Goal: Find specific fact: Find specific fact

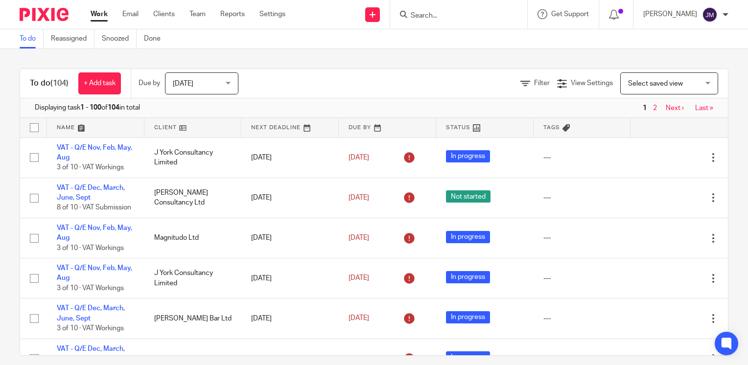
click at [466, 14] on input "Search" at bounding box center [454, 16] width 88 height 9
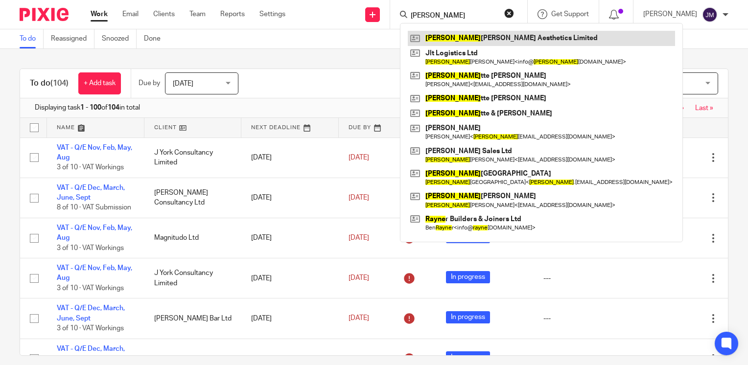
type input "[PERSON_NAME]"
click at [466, 39] on link at bounding box center [541, 38] width 267 height 15
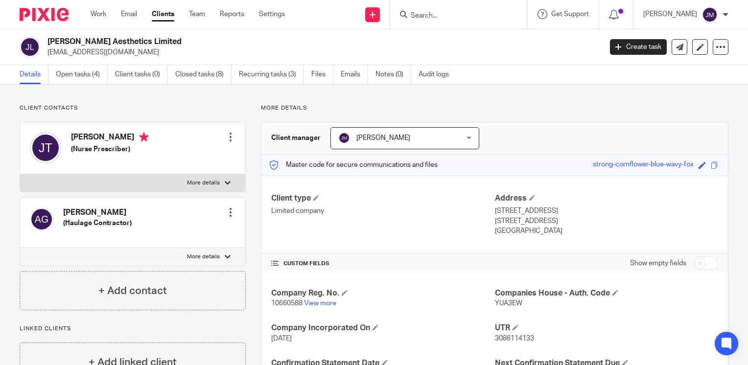
click at [187, 185] on p "More details" at bounding box center [203, 183] width 33 height 8
click at [20, 174] on input "More details" at bounding box center [20, 174] width 0 height 0
checkbox input "true"
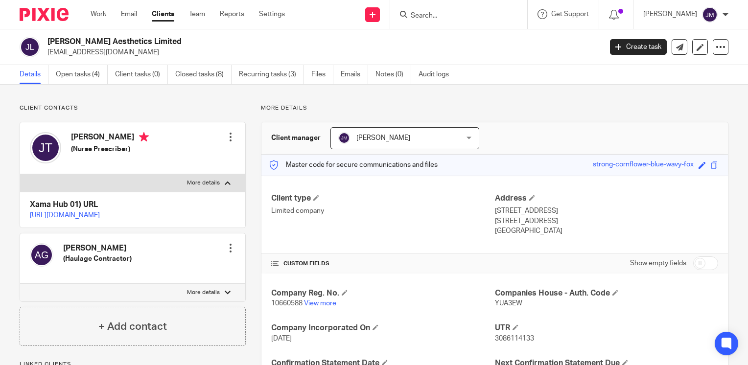
click at [206, 301] on label "More details" at bounding box center [132, 293] width 225 height 18
click at [20, 284] on input "More details" at bounding box center [20, 283] width 0 height 0
checkbox input "true"
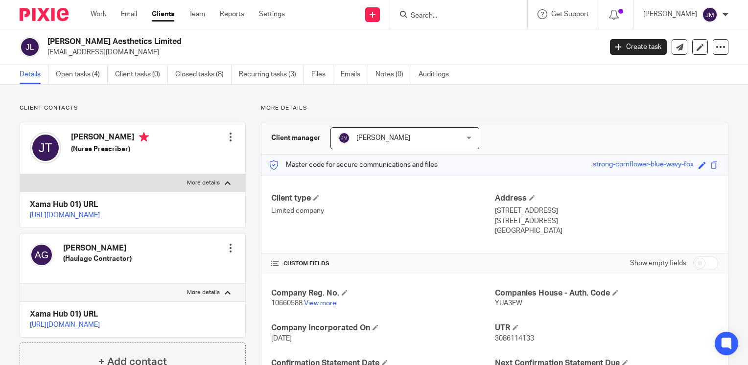
click at [318, 305] on link "View more" at bounding box center [320, 303] width 32 height 7
click at [453, 17] on input "Search" at bounding box center [454, 16] width 88 height 9
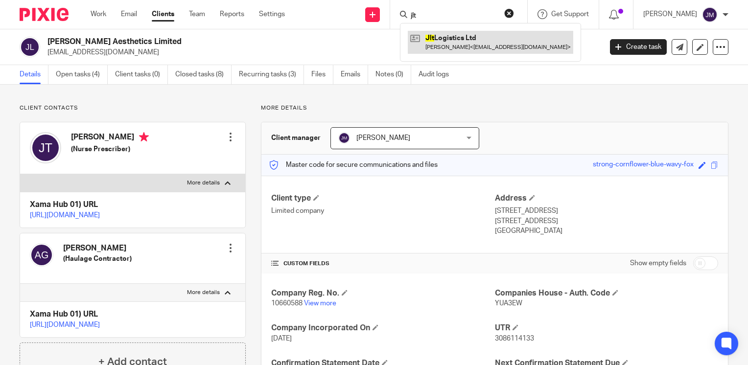
type input "jlt"
click at [466, 46] on link at bounding box center [490, 42] width 165 height 23
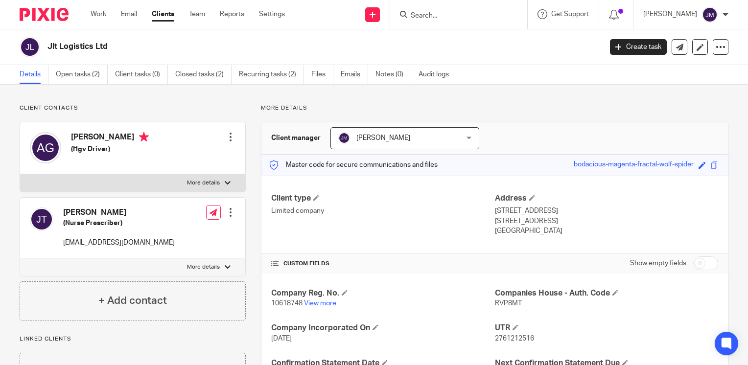
click at [493, 17] on input "Search" at bounding box center [454, 16] width 88 height 9
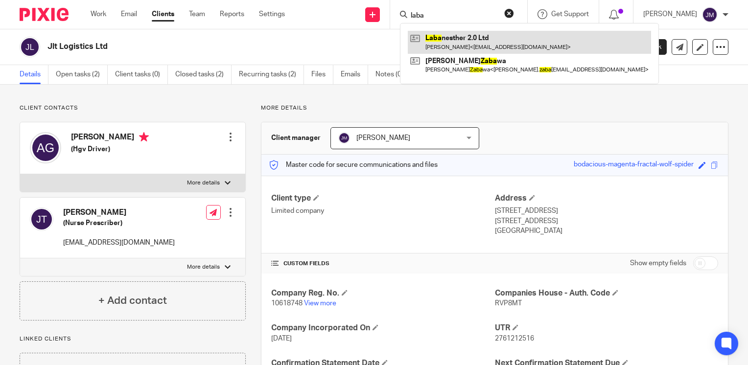
type input "laba"
click at [476, 32] on link at bounding box center [529, 42] width 243 height 23
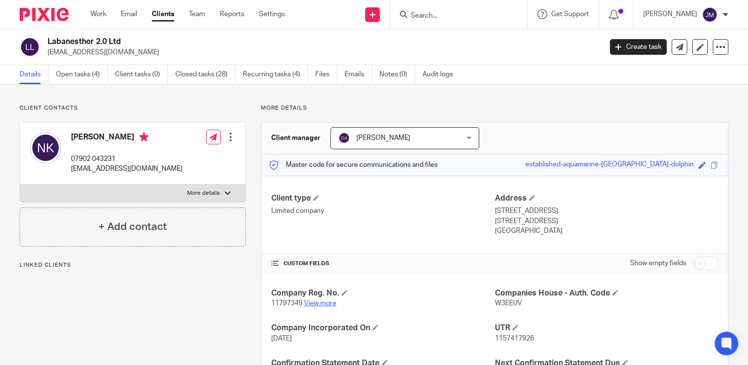
click at [317, 304] on link "View more" at bounding box center [320, 303] width 32 height 7
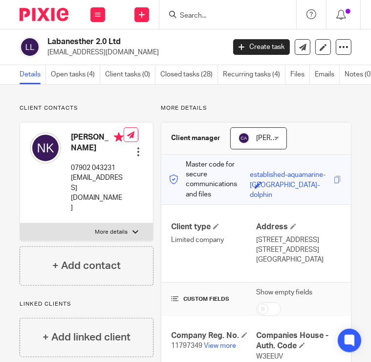
click at [236, 16] on input "Search" at bounding box center [223, 16] width 88 height 9
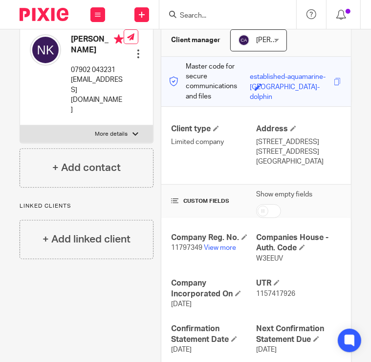
scroll to position [245, 0]
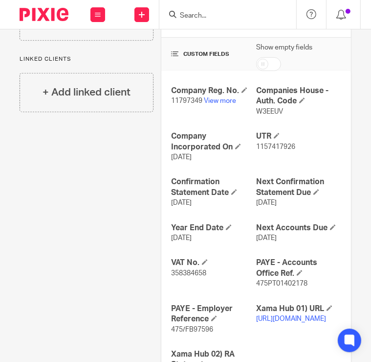
click at [261, 108] on span "W3EEUV" at bounding box center [269, 111] width 27 height 7
copy span "W3EEUV"
click at [265, 143] on span "1157417926" at bounding box center [275, 146] width 39 height 7
click at [264, 143] on span "1157417926" at bounding box center [275, 146] width 39 height 7
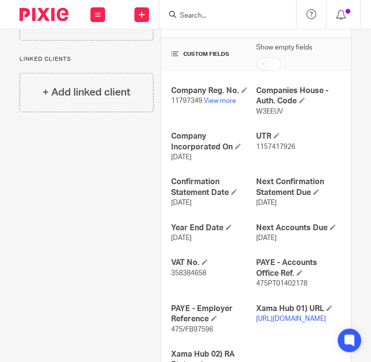
click at [269, 143] on span "1157417926" at bounding box center [275, 146] width 39 height 7
copy span "1157417926"
drag, startPoint x: 216, startPoint y: 248, endPoint x: 255, endPoint y: 237, distance: 40.7
click at [216, 257] on h4 "VAT No." at bounding box center [213, 262] width 85 height 10
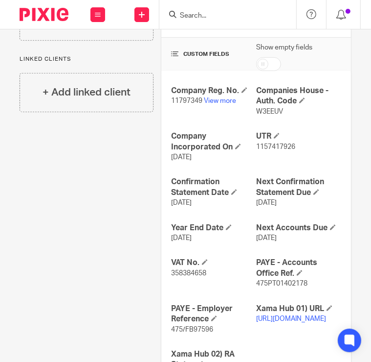
click at [307, 278] on p "475PT01402178" at bounding box center [298, 283] width 85 height 10
drag, startPoint x: 307, startPoint y: 272, endPoint x: 261, endPoint y: 273, distance: 46.0
click at [261, 278] on p "475PT01402178" at bounding box center [298, 283] width 85 height 10
copy p "475PT01402178"
drag, startPoint x: 212, startPoint y: 319, endPoint x: 166, endPoint y: 319, distance: 46.0
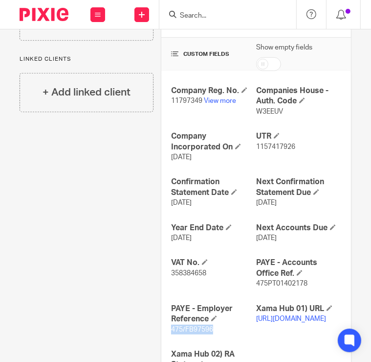
click at [166, 319] on div "Company Reg. No. 11797349 View more Companies House - Auth. Code W3EEUV Company…" at bounding box center [257, 233] width 190 height 324
copy span "475/FB97596"
click at [187, 270] on span "358384658" at bounding box center [188, 273] width 35 height 7
copy span "358384658"
